Goal: Task Accomplishment & Management: Use online tool/utility

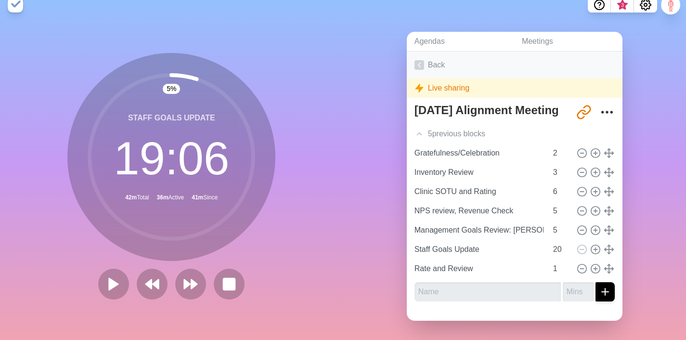
click at [440, 63] on link "Back" at bounding box center [515, 65] width 216 height 27
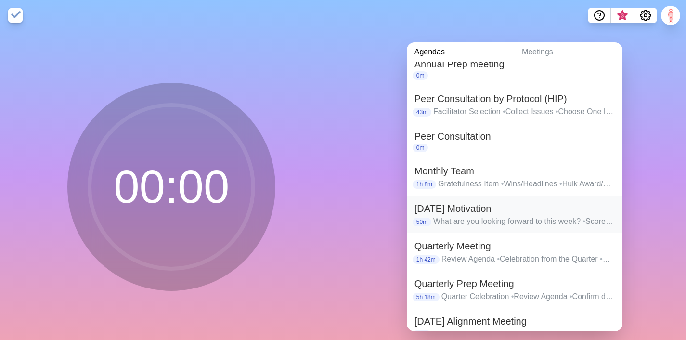
click at [462, 222] on p "What are you looking forward to this week? • Score Card Review • AR: Unsubmitte…" at bounding box center [524, 222] width 182 height 12
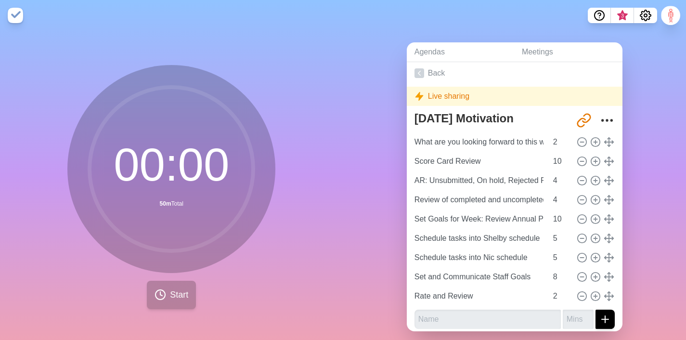
click at [173, 289] on span "Start" at bounding box center [179, 294] width 18 height 13
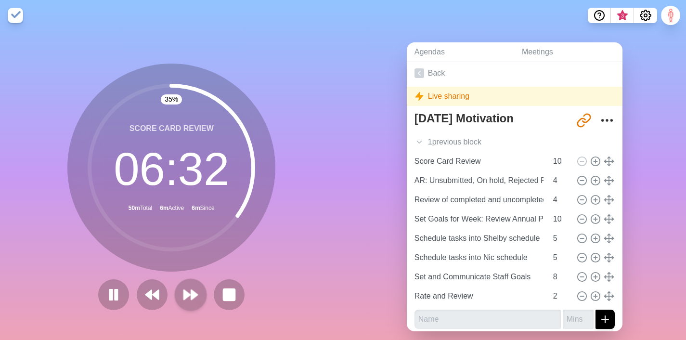
click at [187, 292] on polygon at bounding box center [187, 295] width 6 height 10
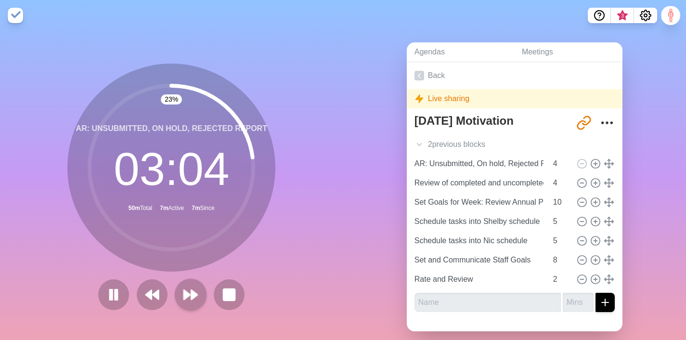
click at [193, 293] on polygon at bounding box center [195, 295] width 6 height 10
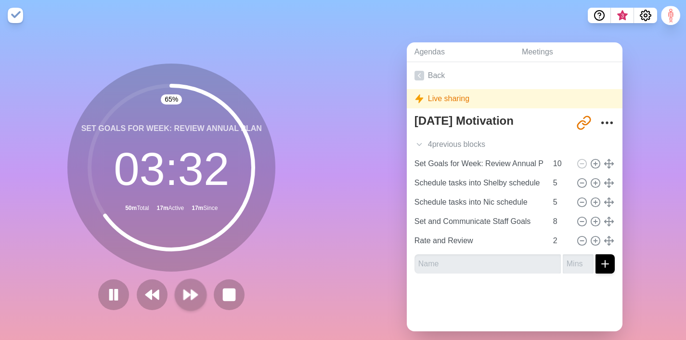
click at [184, 292] on polygon at bounding box center [187, 295] width 6 height 10
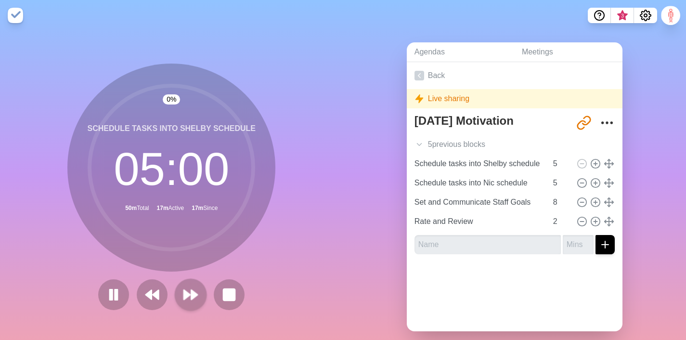
click at [184, 292] on polygon at bounding box center [187, 295] width 6 height 10
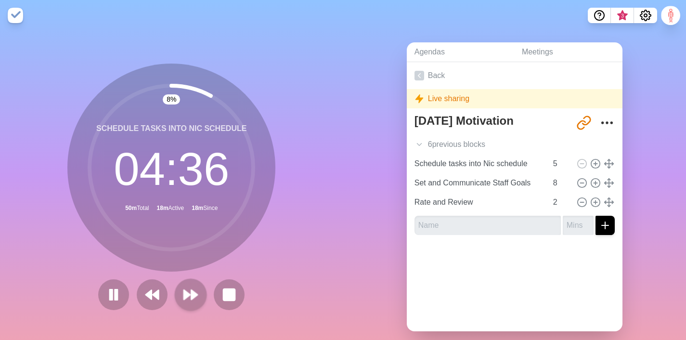
click at [192, 300] on polygon at bounding box center [195, 295] width 6 height 10
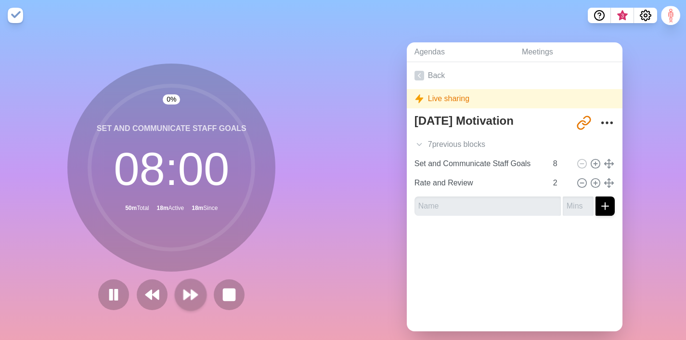
click at [192, 300] on polygon at bounding box center [195, 295] width 6 height 10
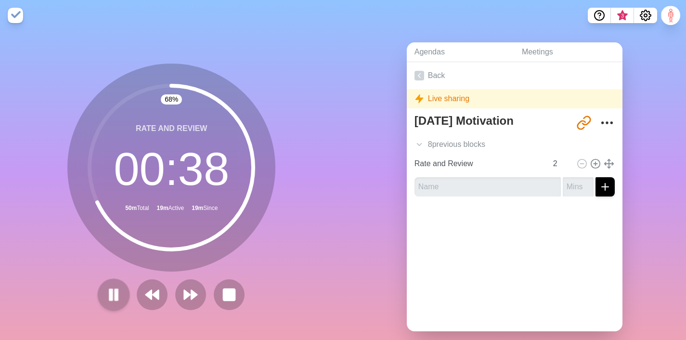
click at [124, 288] on button at bounding box center [114, 294] width 32 height 32
